Goal: Navigation & Orientation: Find specific page/section

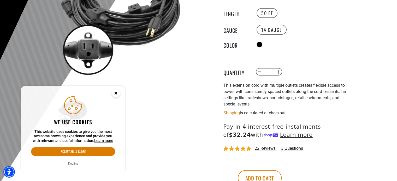
scroll to position [107, 0]
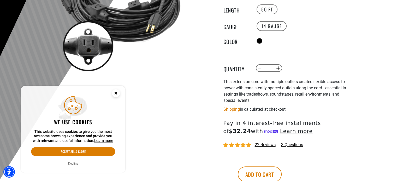
click at [118, 95] on circle "Close this option" at bounding box center [116, 94] width 8 height 8
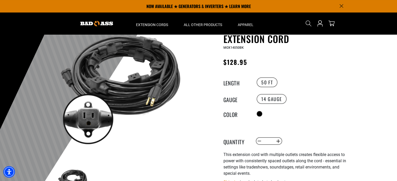
scroll to position [0, 0]
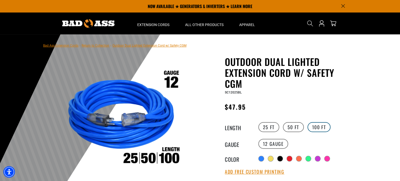
click at [314, 129] on label "100 FT" at bounding box center [318, 127] width 23 height 10
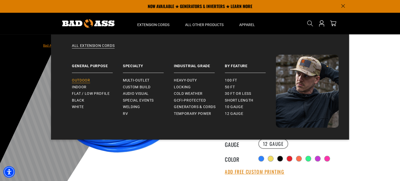
click at [84, 79] on span "Outdoor" at bounding box center [81, 80] width 18 height 5
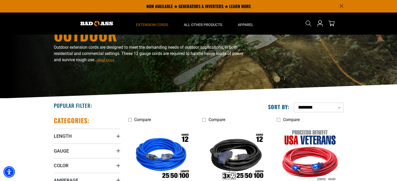
scroll to position [2, 0]
